Goal: Task Accomplishment & Management: Manage account settings

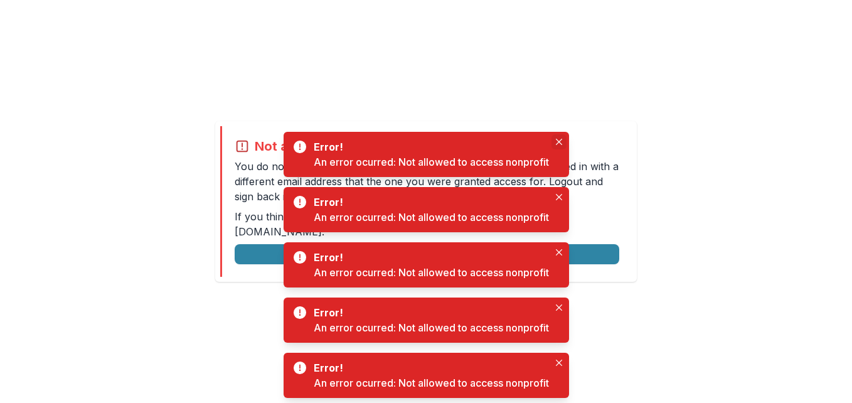
click at [562, 141] on icon "Close" at bounding box center [559, 142] width 6 height 6
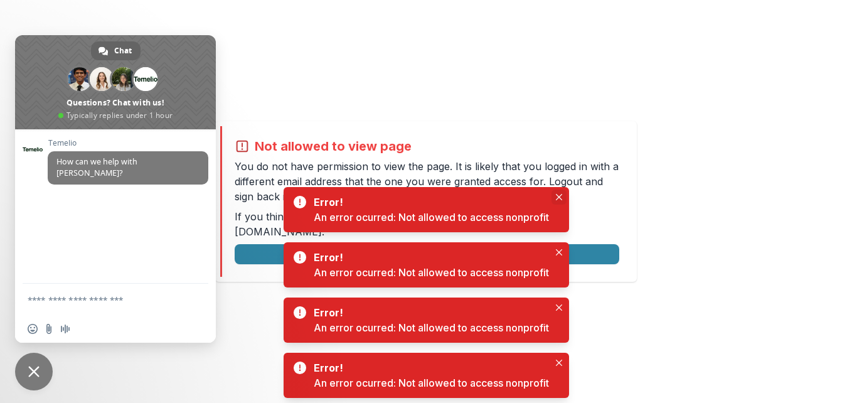
click at [561, 198] on icon "Close" at bounding box center [558, 197] width 6 height 6
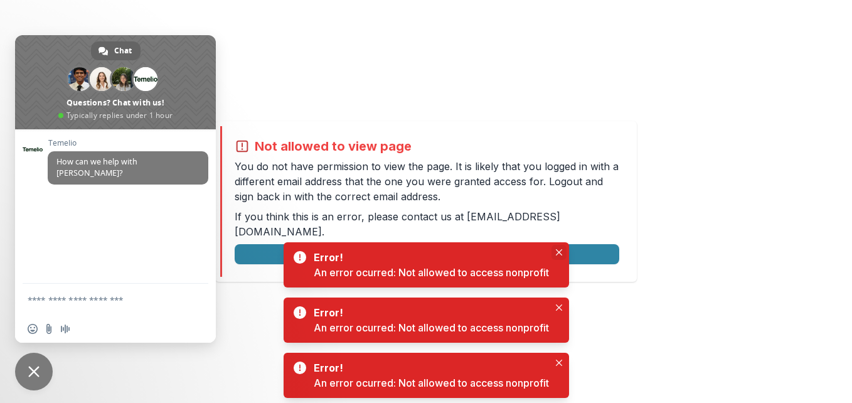
click at [561, 250] on icon "Close" at bounding box center [558, 252] width 6 height 6
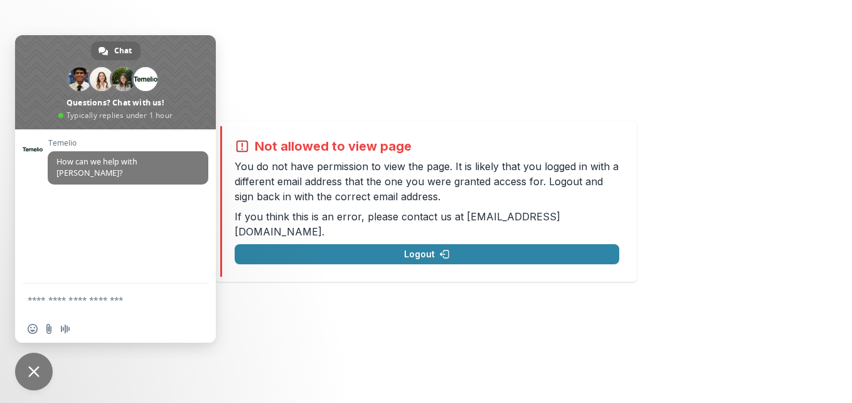
click at [31, 363] on span "Close chat" at bounding box center [34, 371] width 38 height 38
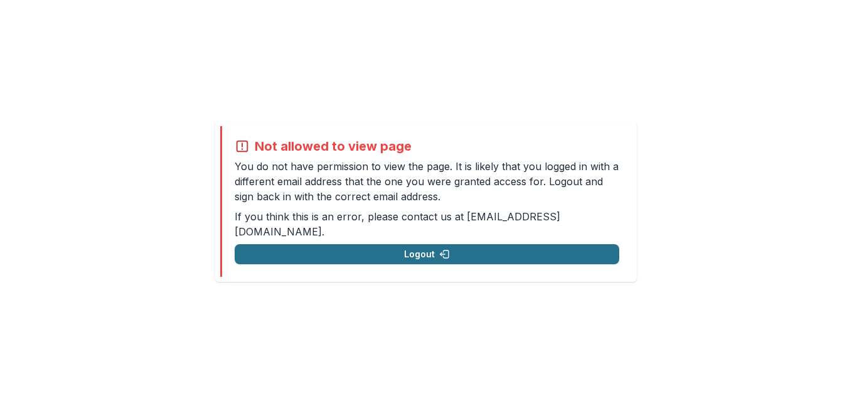
click at [384, 250] on button "Logout" at bounding box center [427, 254] width 384 height 20
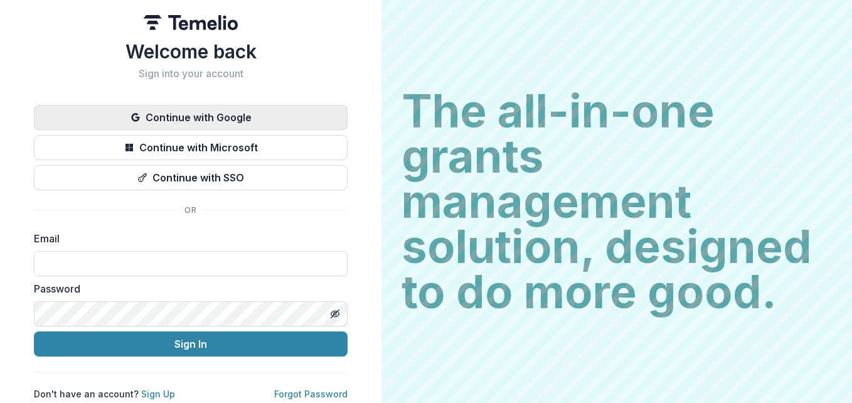
type input "**********"
click at [250, 125] on button "Continue with Google" at bounding box center [191, 117] width 314 height 25
